Goal: Information Seeking & Learning: Learn about a topic

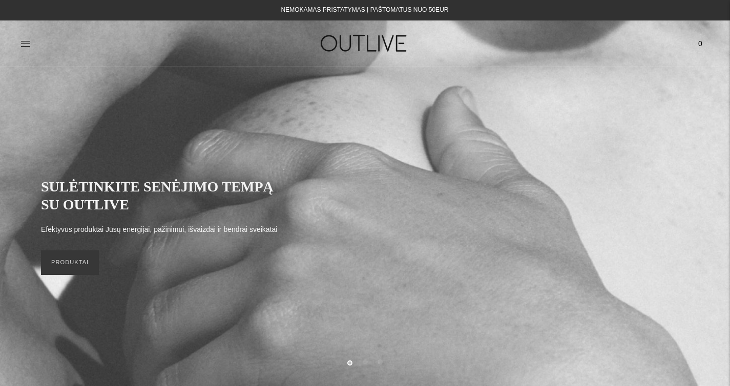
scroll to position [14, 0]
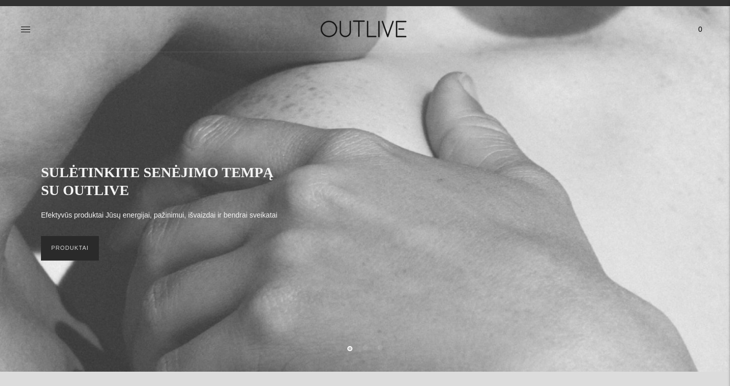
click at [85, 244] on link "PRODUKTAI" at bounding box center [70, 248] width 58 height 25
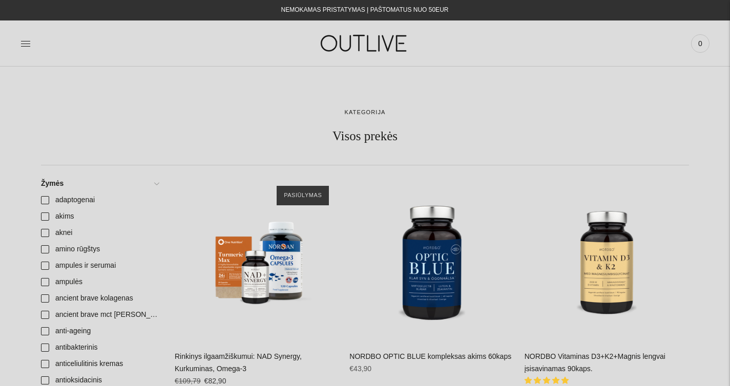
click at [33, 44] on div at bounding box center [134, 43] width 229 height 35
click at [24, 46] on icon at bounding box center [25, 43] width 9 height 5
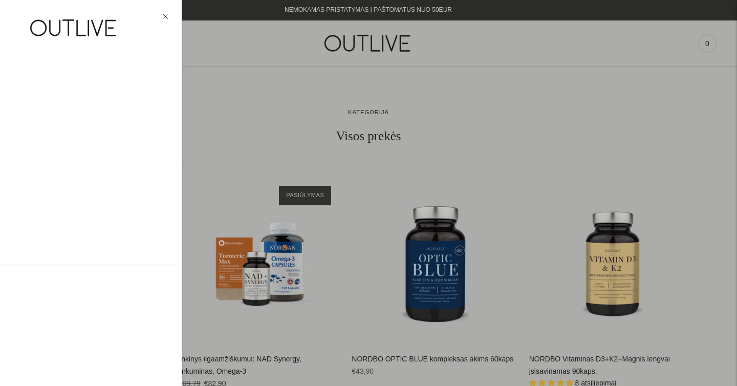
click at [28, 45] on div at bounding box center [368, 193] width 737 height 386
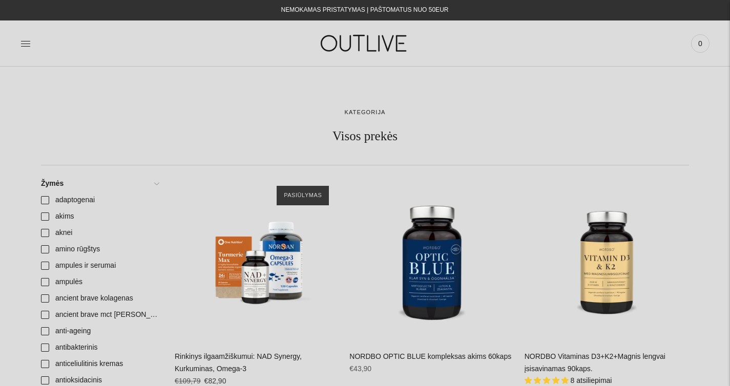
click at [28, 45] on icon at bounding box center [25, 43] width 10 height 10
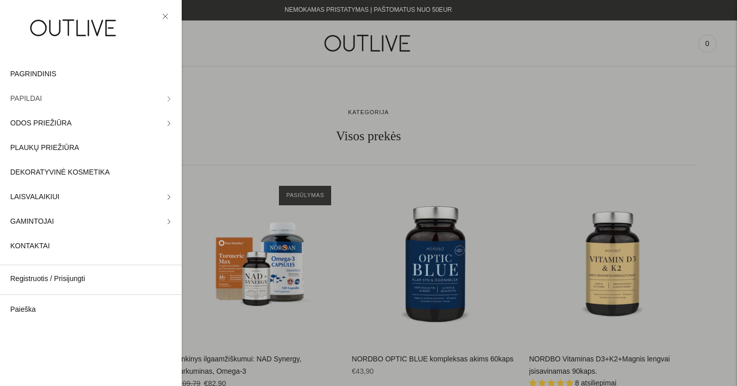
click at [168, 100] on icon at bounding box center [169, 98] width 2 height 5
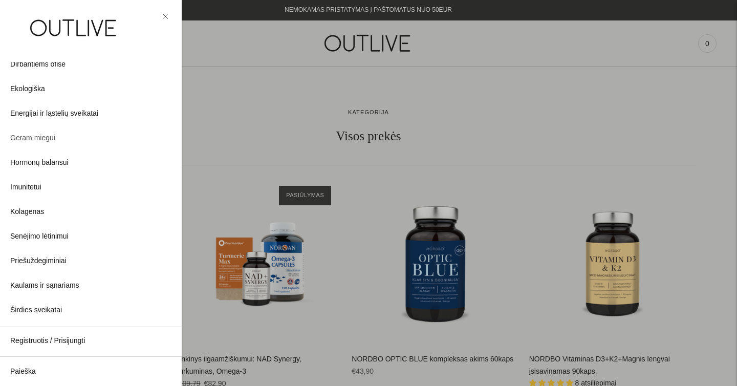
scroll to position [100, 0]
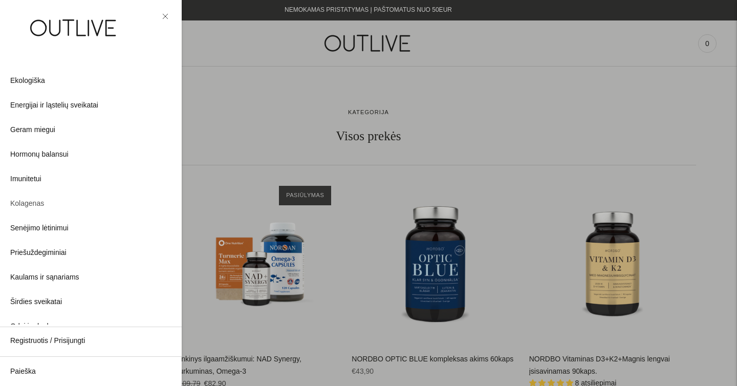
click at [30, 203] on span "Kolagenas" at bounding box center [27, 204] width 34 height 12
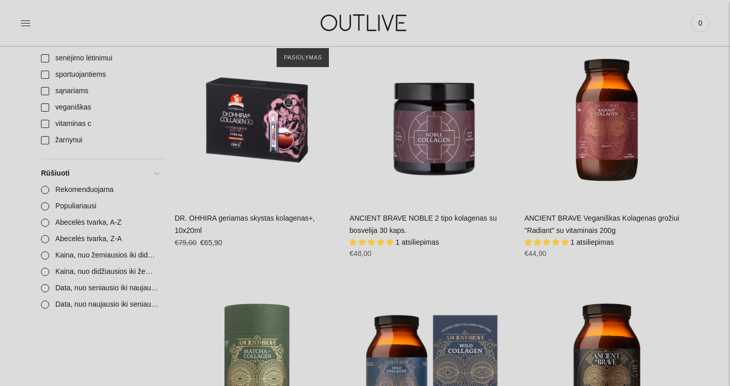
scroll to position [456, 0]
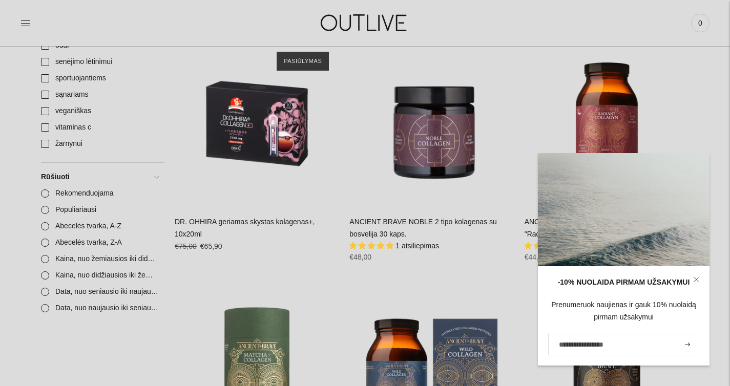
click at [695, 277] on icon at bounding box center [696, 280] width 6 height 6
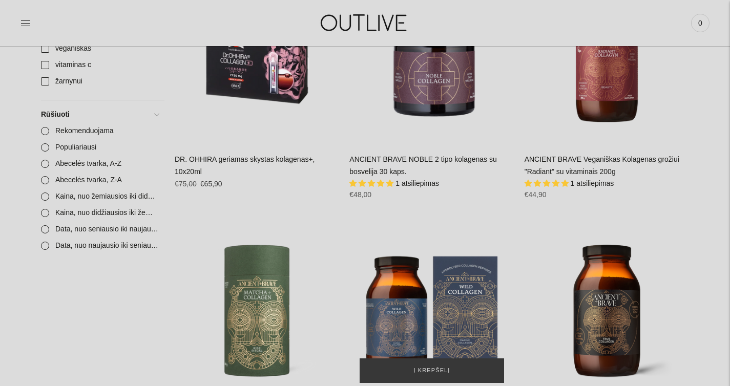
scroll to position [0, 0]
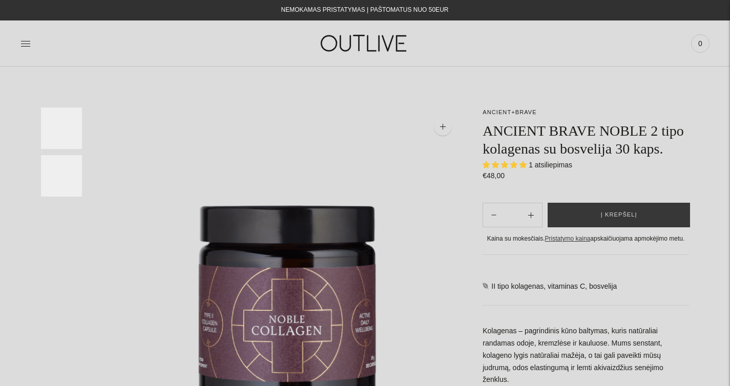
select select "**********"
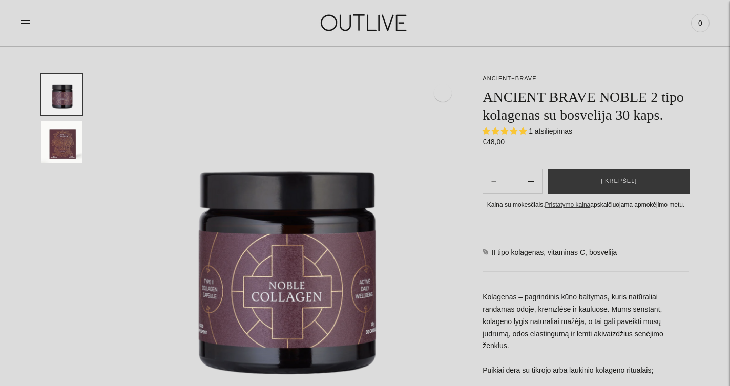
click at [549, 135] on span "1 atsiliepimas" at bounding box center [550, 131] width 44 height 8
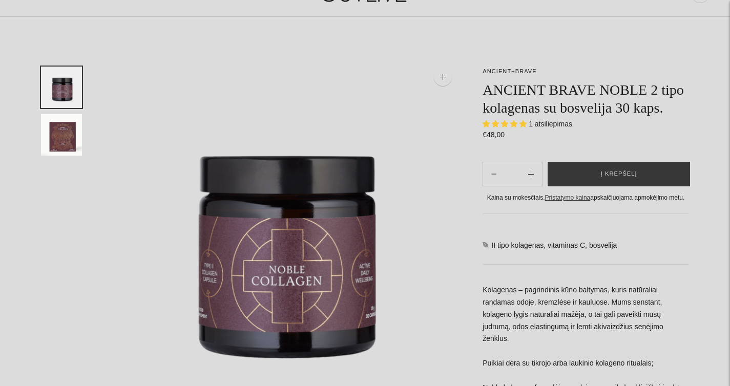
scroll to position [0, 0]
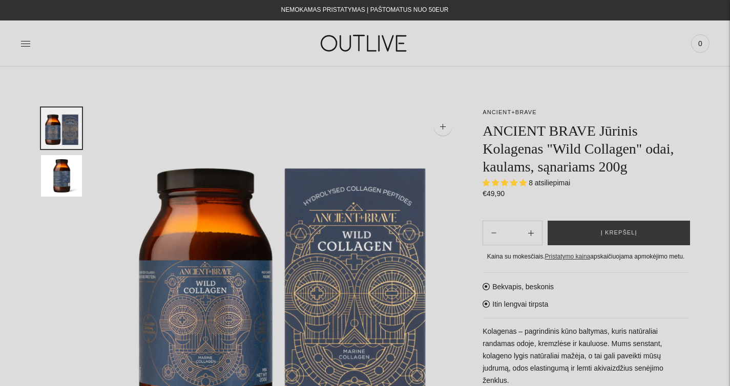
select select "**********"
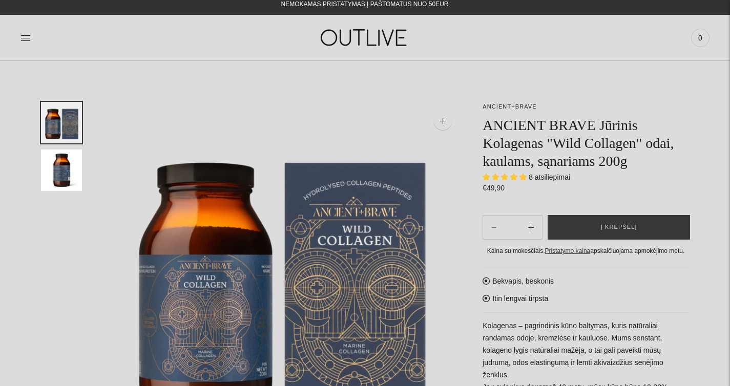
click at [561, 178] on span "8 atsiliepimai" at bounding box center [548, 177] width 41 height 8
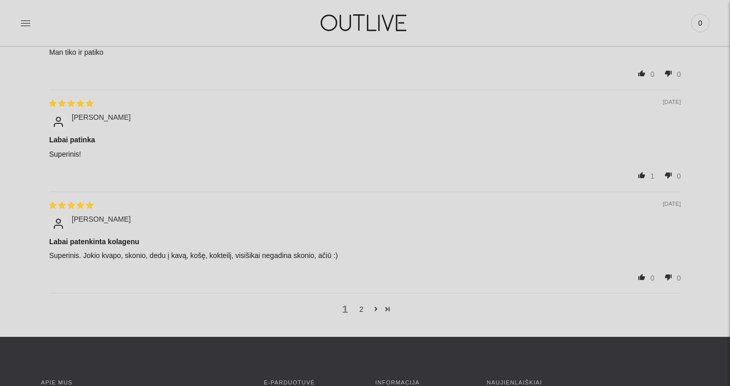
scroll to position [1634, 0]
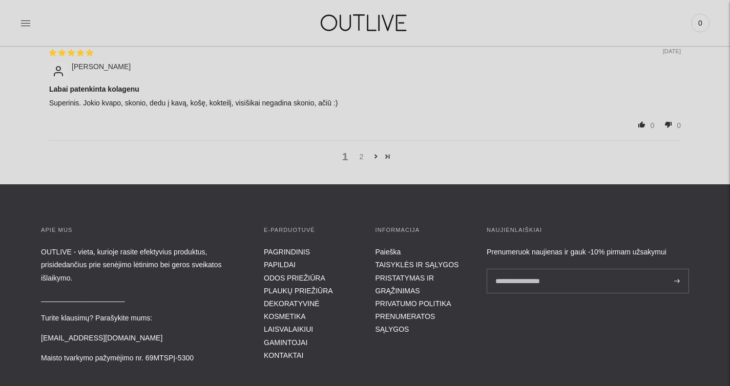
click at [361, 160] on link "2" at bounding box center [361, 156] width 16 height 11
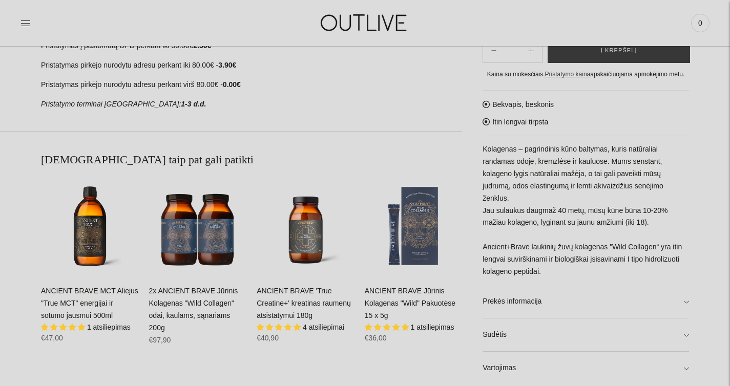
scroll to position [515, 0]
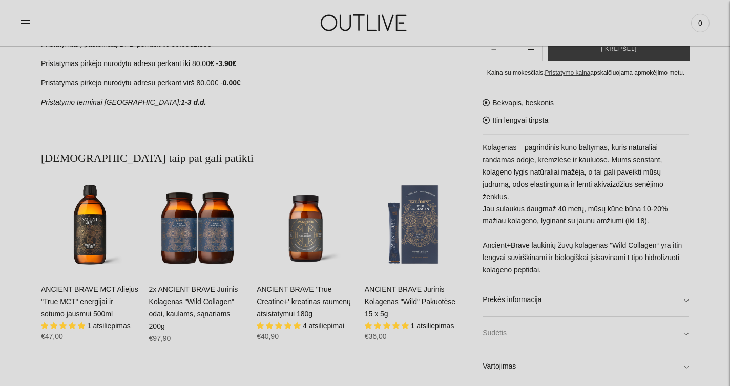
click at [524, 343] on link "Sudėtis" at bounding box center [585, 333] width 206 height 33
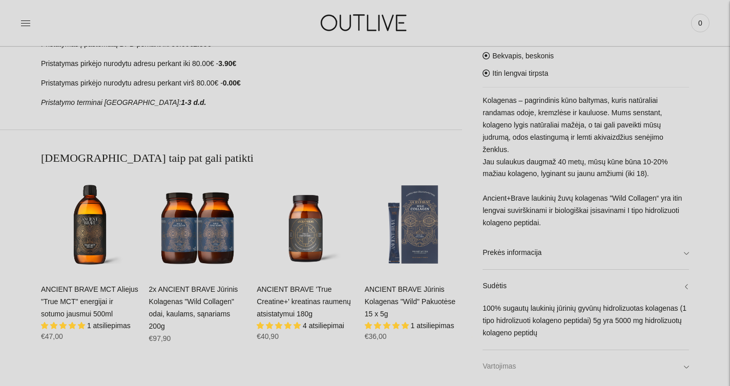
click at [515, 367] on link "Vartojimas" at bounding box center [585, 366] width 206 height 33
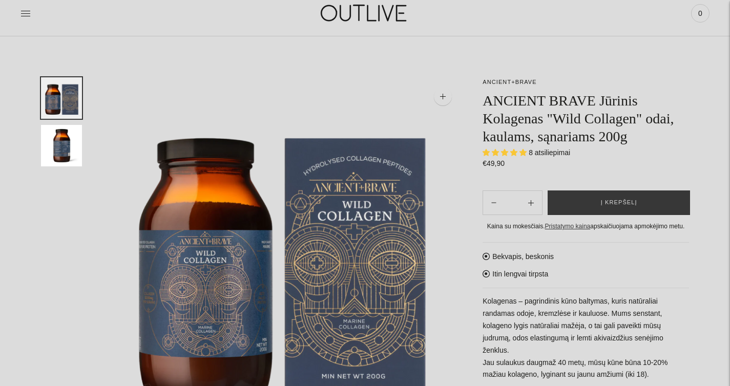
scroll to position [0, 0]
